Goal: Navigation & Orientation: Find specific page/section

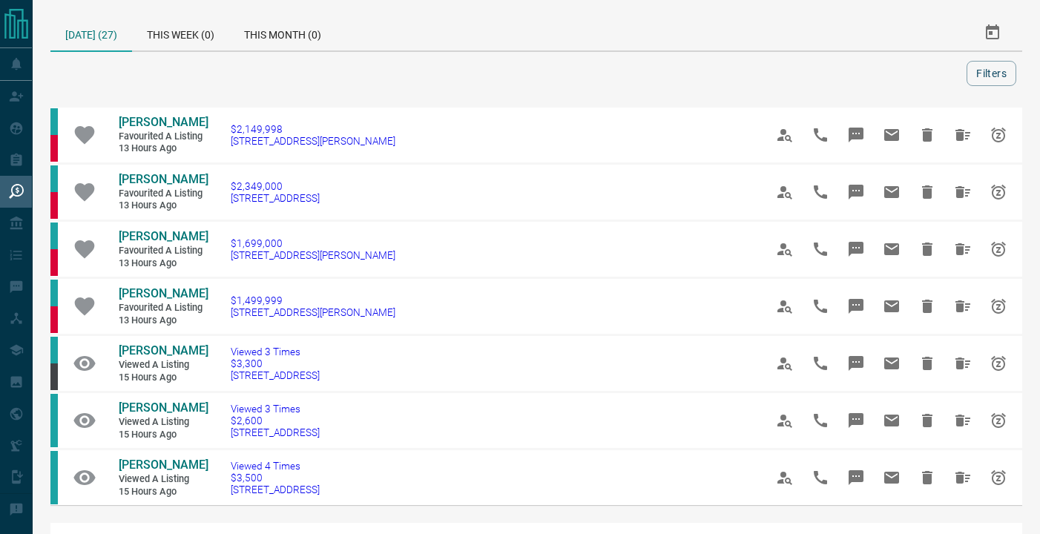
scroll to position [167, 0]
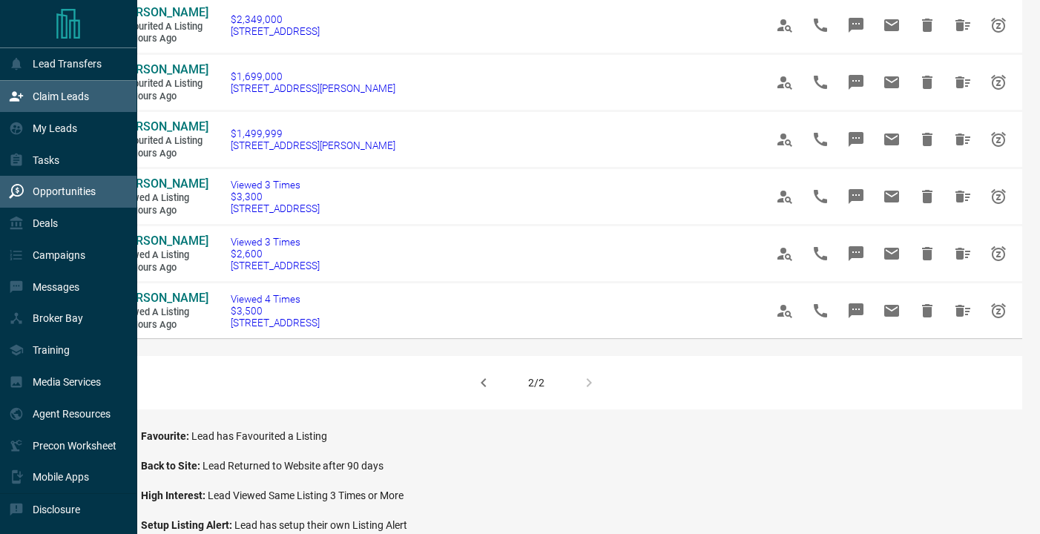
click at [59, 105] on div "Claim Leads" at bounding box center [49, 97] width 80 height 24
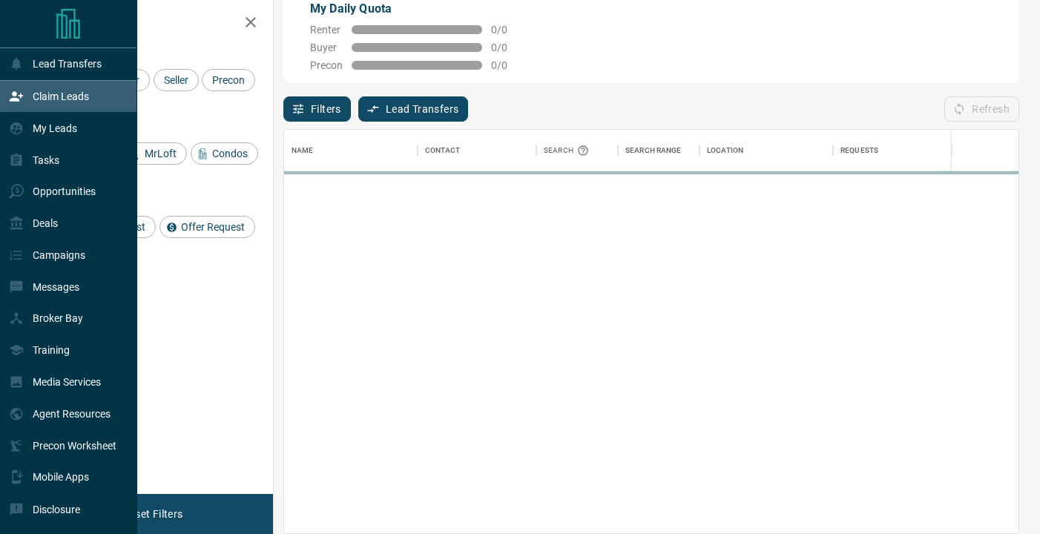
scroll to position [404, 735]
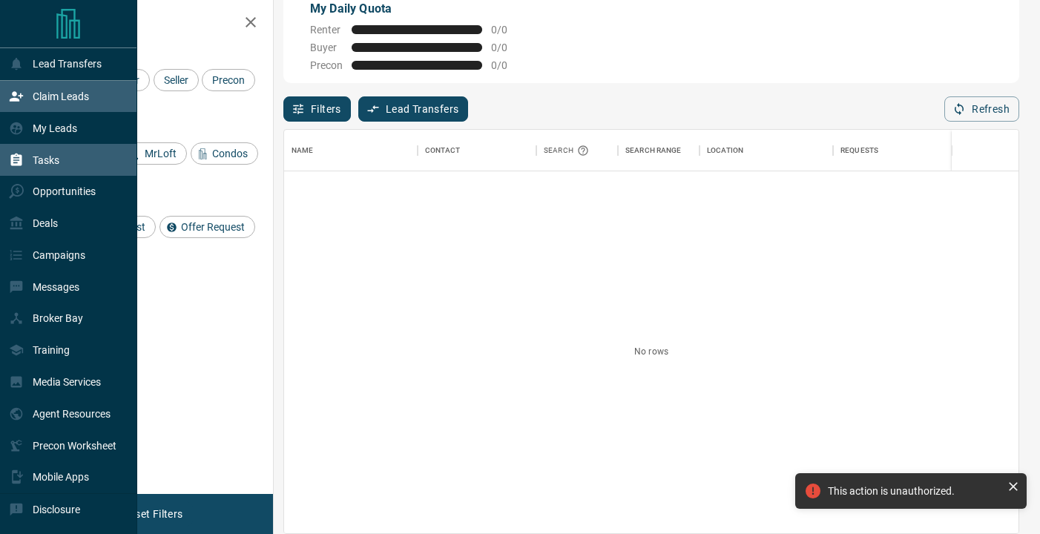
click at [65, 146] on div "Tasks" at bounding box center [68, 160] width 137 height 32
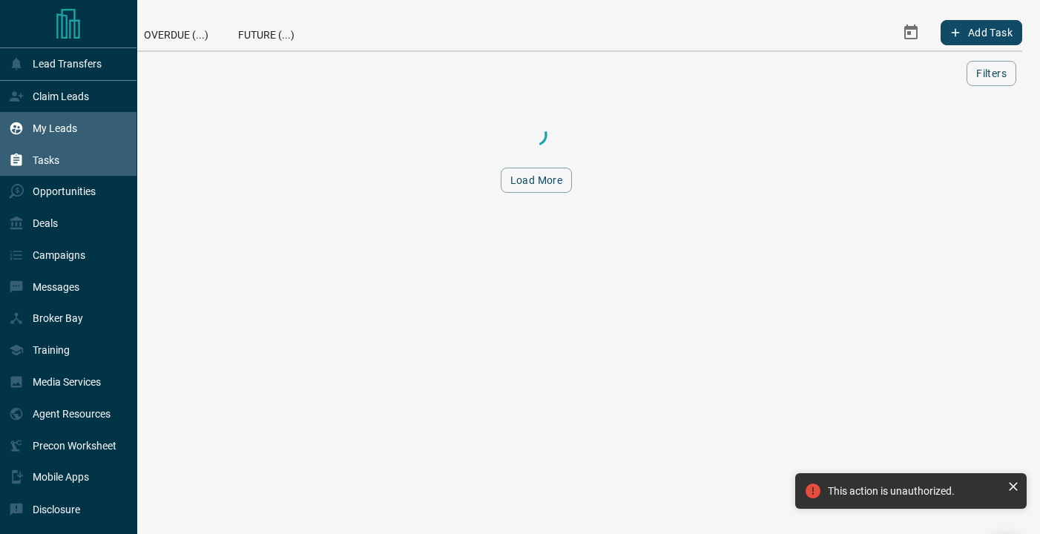
click at [66, 137] on div "My Leads" at bounding box center [43, 128] width 68 height 24
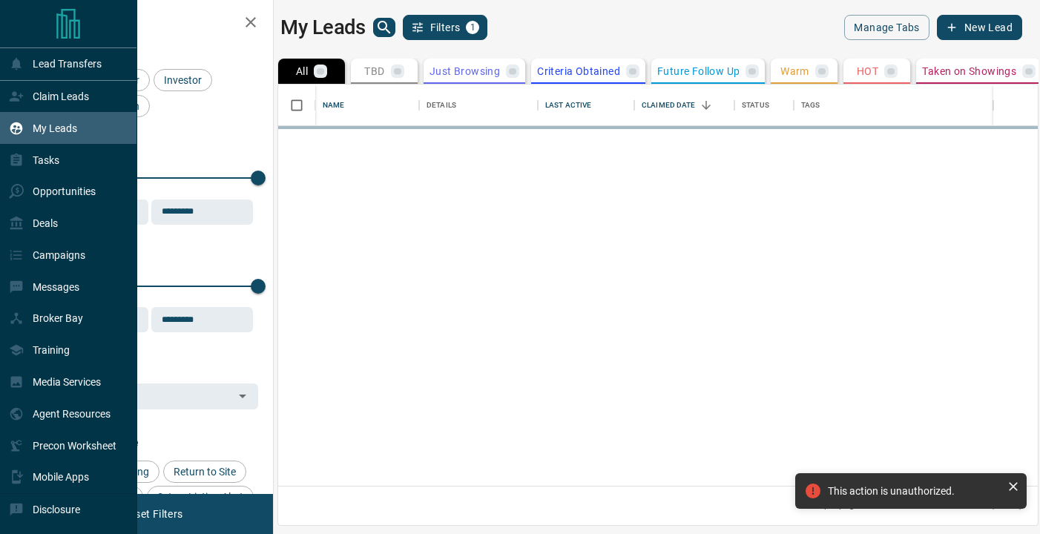
scroll to position [1, 1]
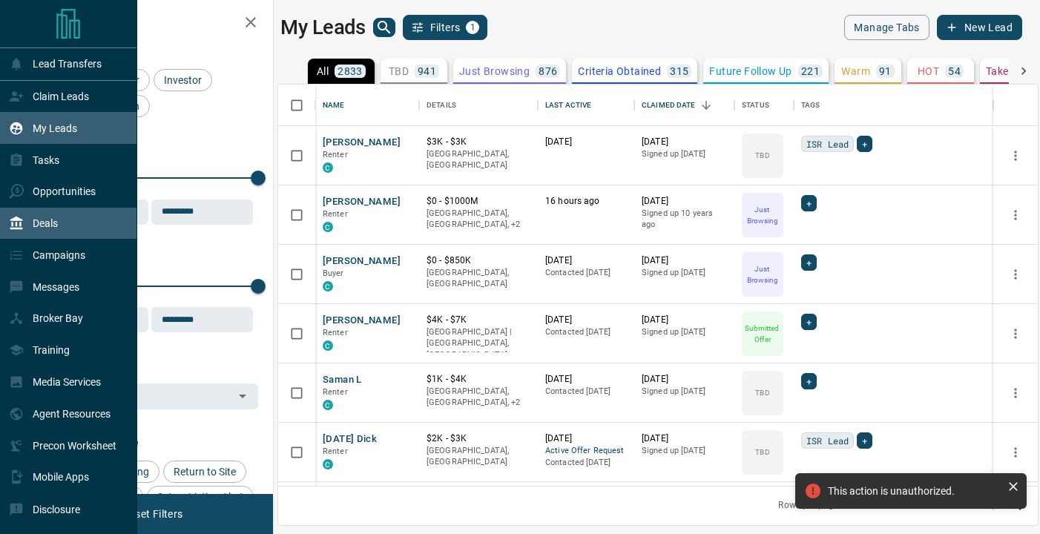
click at [76, 218] on div "Deals" at bounding box center [68, 224] width 137 height 32
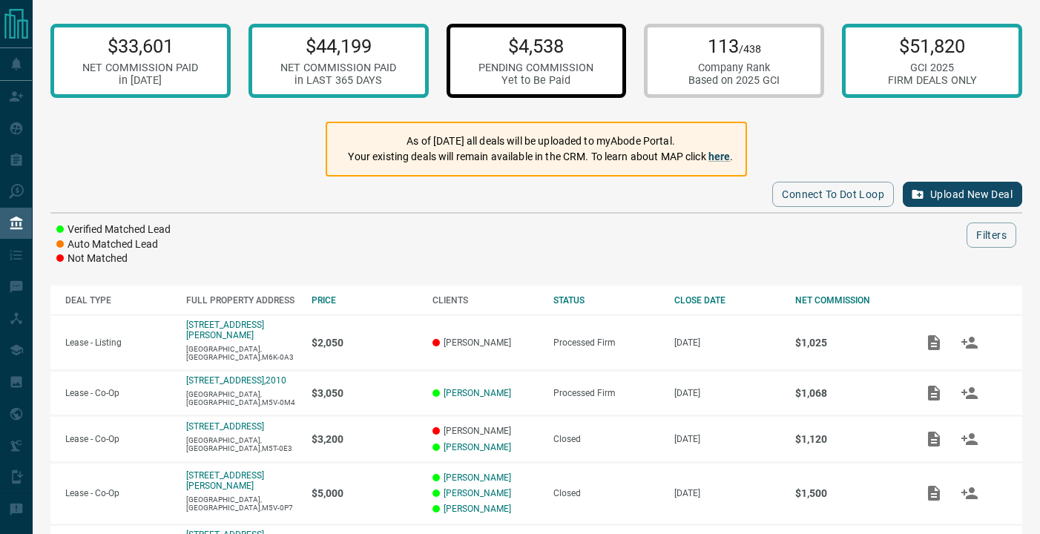
click at [555, 36] on p "$4,538" at bounding box center [536, 46] width 115 height 22
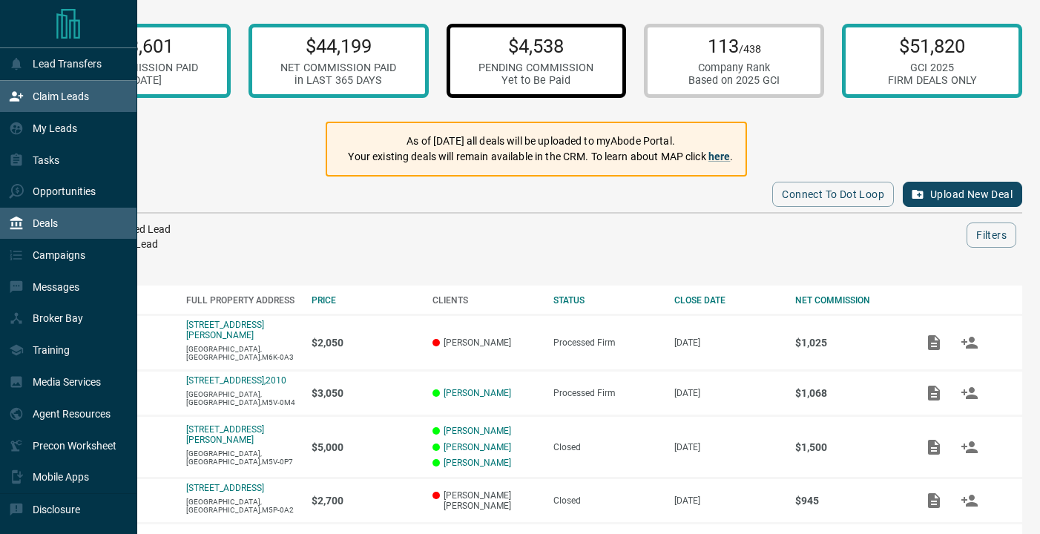
click at [19, 100] on icon at bounding box center [16, 96] width 13 height 10
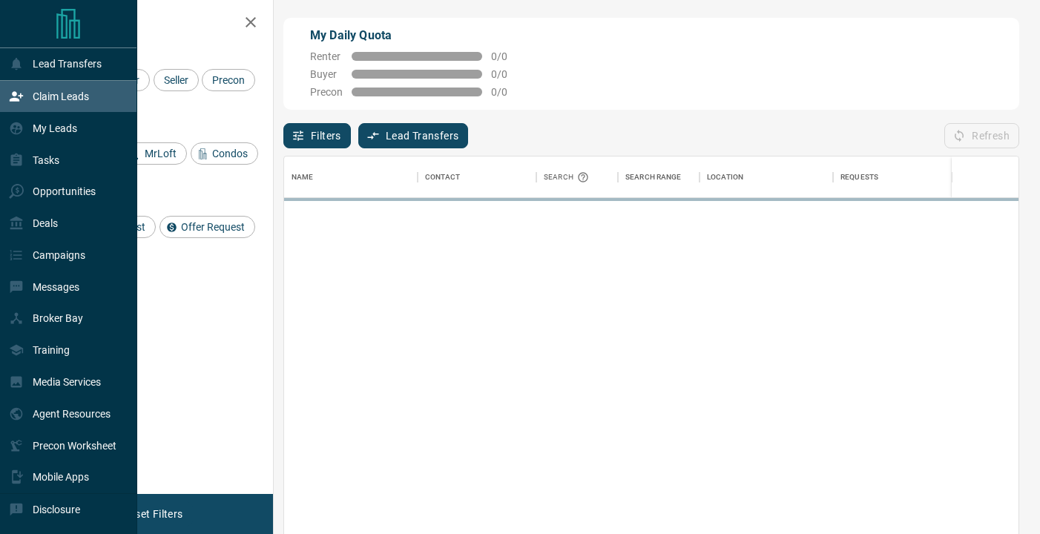
scroll to position [404, 735]
